Goal: Task Accomplishment & Management: Use online tool/utility

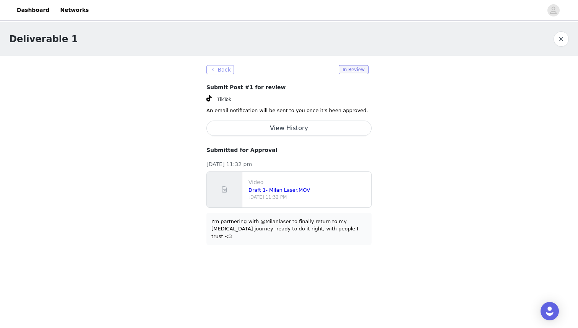
click at [225, 70] on button "Back" at bounding box center [220, 69] width 28 height 9
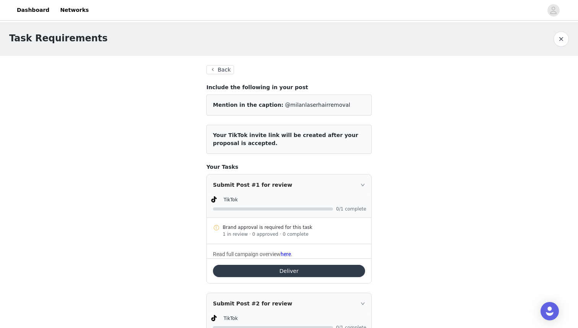
click at [363, 187] on div "Submit Post #1 for review" at bounding box center [289, 184] width 164 height 21
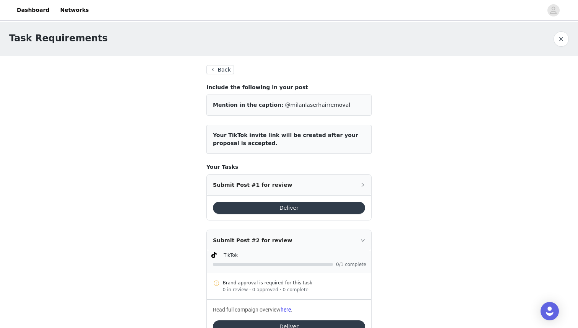
click at [363, 187] on div "Submit Post #1 for review" at bounding box center [289, 184] width 164 height 21
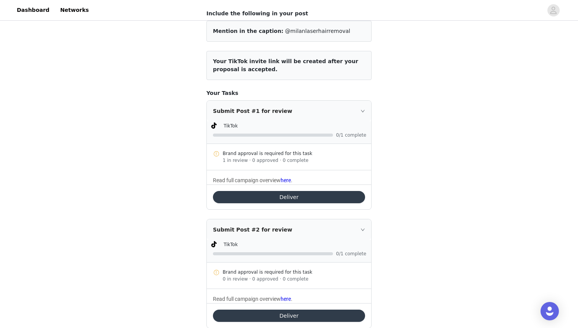
scroll to position [75, 0]
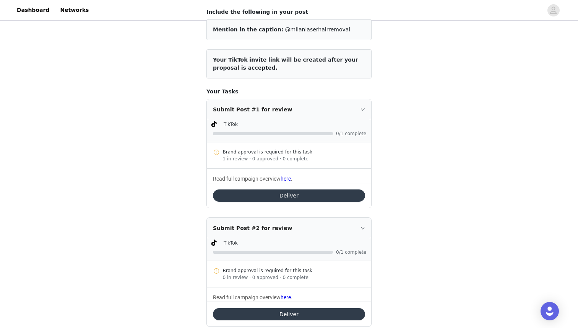
click at [350, 196] on button "Deliver" at bounding box center [289, 195] width 152 height 12
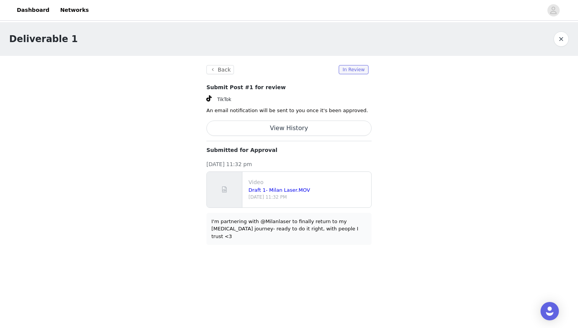
click at [287, 125] on button "View History" at bounding box center [288, 127] width 165 height 15
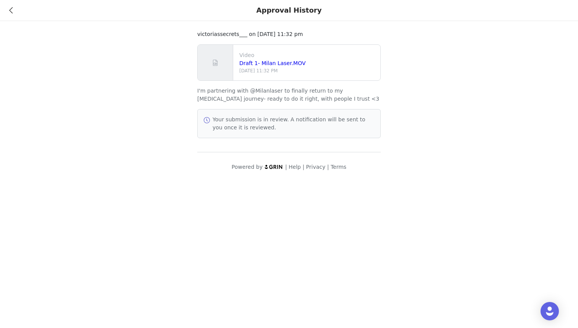
click at [280, 168] on img at bounding box center [273, 166] width 19 height 5
click at [16, 12] on div "Approval History" at bounding box center [289, 10] width 578 height 21
click at [14, 11] on div "Approval History" at bounding box center [289, 10] width 578 height 21
click at [13, 11] on icon at bounding box center [10, 10] width 3 height 5
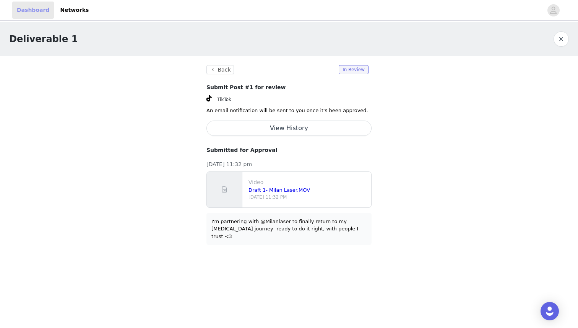
click at [26, 11] on link "Dashboard" at bounding box center [33, 10] width 42 height 17
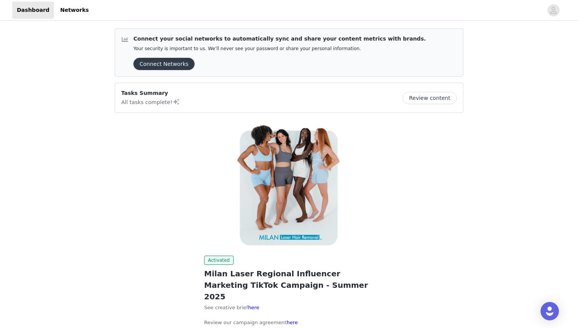
click at [434, 101] on button "Review content" at bounding box center [429, 98] width 54 height 12
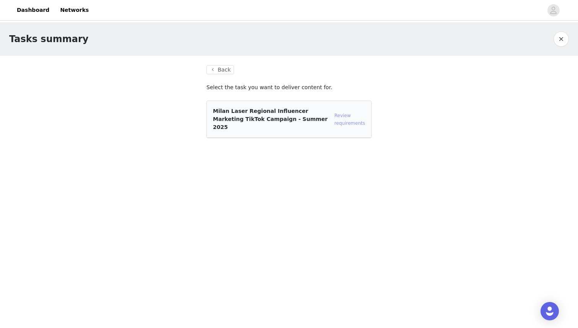
click at [344, 119] on link "Review requirements" at bounding box center [349, 119] width 31 height 13
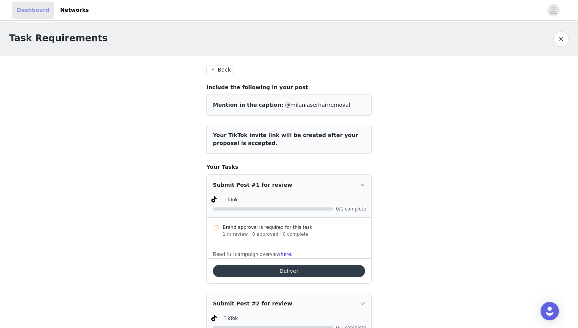
click at [40, 11] on link "Dashboard" at bounding box center [33, 10] width 42 height 17
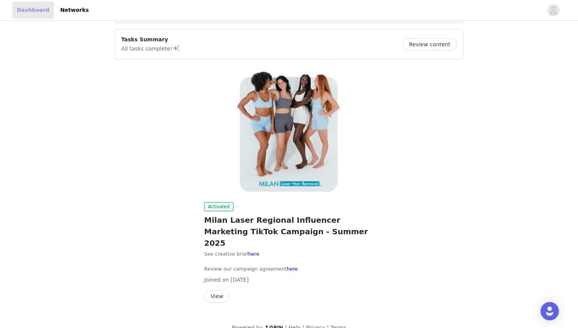
scroll to position [55, 0]
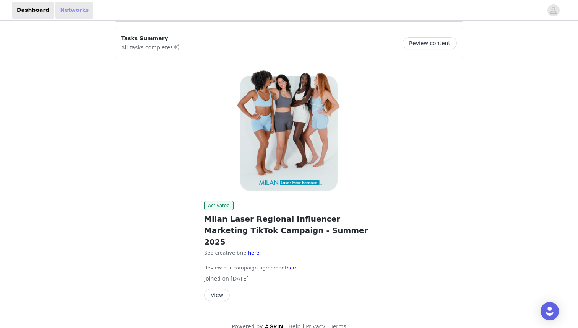
click at [68, 14] on link "Networks" at bounding box center [74, 10] width 38 height 17
